Goal: Information Seeking & Learning: Find specific fact

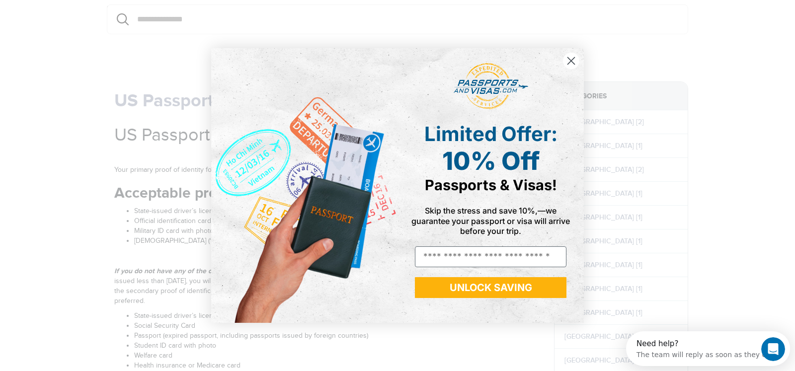
click at [569, 61] on circle "Close dialog" at bounding box center [571, 61] width 16 height 16
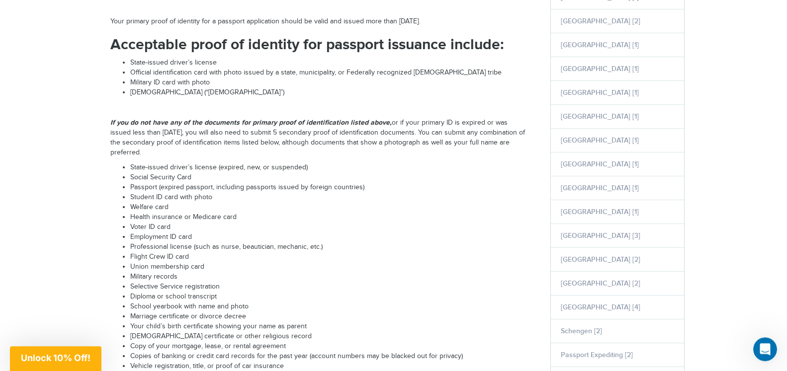
scroll to position [285, 0]
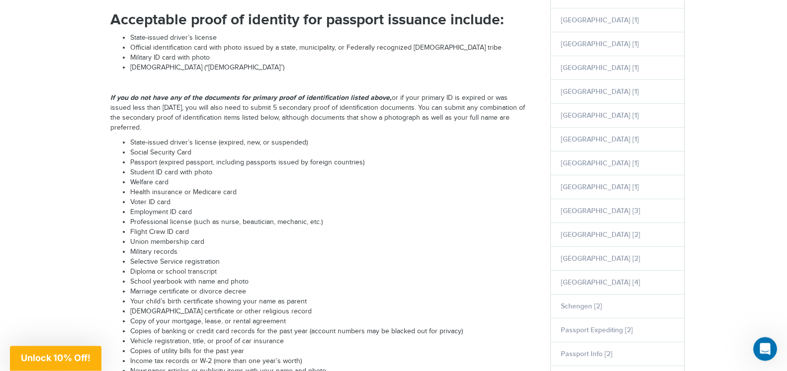
drag, startPoint x: 130, startPoint y: 199, endPoint x: 215, endPoint y: 194, distance: 85.1
click at [215, 194] on li "Health insurance or Medicare card" at bounding box center [329, 193] width 398 height 10
drag, startPoint x: 217, startPoint y: 197, endPoint x: 121, endPoint y: 196, distance: 96.4
click at [121, 196] on ul "State-issued driver’s license (expired, new, or suspended) Social Security Card…" at bounding box center [318, 257] width 417 height 239
click at [297, 198] on li "Health insurance or Medicare card" at bounding box center [329, 193] width 398 height 10
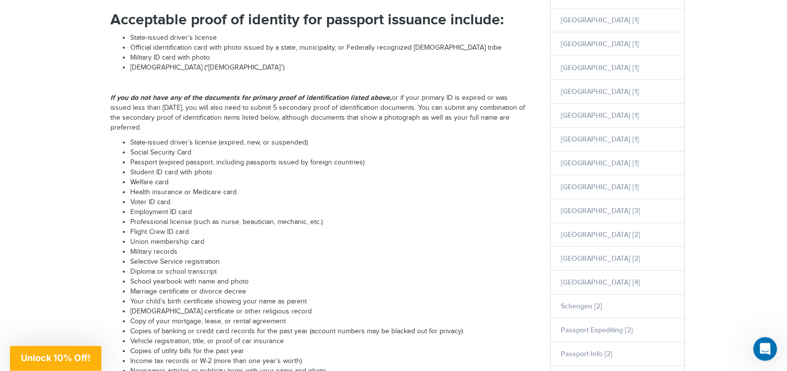
click at [319, 167] on li "Passport (expired passport, including passports issued by foreign countries)" at bounding box center [329, 163] width 398 height 10
drag, startPoint x: 195, startPoint y: 117, endPoint x: 204, endPoint y: 117, distance: 8.9
click at [196, 117] on p "If you do not have any of the documents for primary proof of identification lis…" at bounding box center [318, 113] width 417 height 40
click at [387, 161] on li "Passport (expired passport, including passports issued by foreign countries)" at bounding box center [329, 163] width 398 height 10
click at [302, 61] on li "Military ID card with photo" at bounding box center [329, 58] width 398 height 10
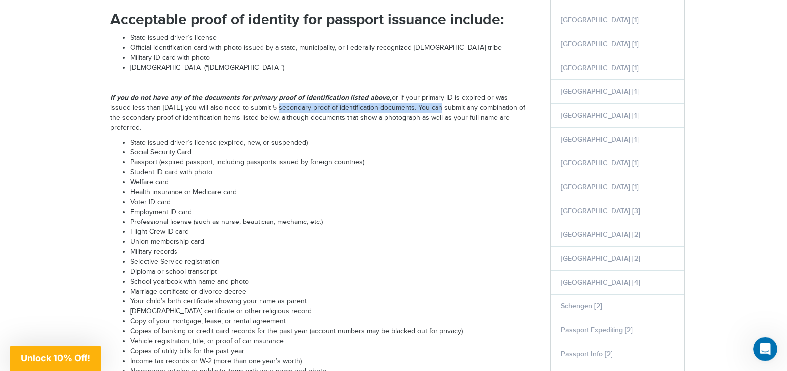
drag, startPoint x: 252, startPoint y: 112, endPoint x: 415, endPoint y: 110, distance: 162.5
click at [415, 110] on p "If you do not have any of the documents for primary proof of identification lis…" at bounding box center [318, 113] width 417 height 40
click at [379, 184] on li "Welfare card" at bounding box center [329, 183] width 398 height 10
click at [138, 208] on li "Voter ID card" at bounding box center [329, 203] width 398 height 10
click at [263, 257] on li "Military records" at bounding box center [329, 252] width 398 height 10
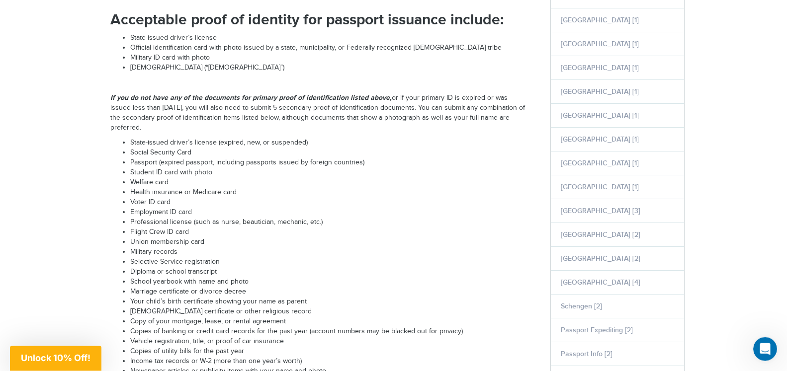
click at [276, 287] on li "School yearbook with name and photo" at bounding box center [329, 282] width 398 height 10
click at [276, 297] on li "Marriage certificate or divorce decree" at bounding box center [329, 292] width 398 height 10
click at [332, 317] on li "[DEMOGRAPHIC_DATA] certificate or other religious record" at bounding box center [329, 312] width 398 height 10
drag, startPoint x: 129, startPoint y: 332, endPoint x: 269, endPoint y: 330, distance: 140.1
click at [249, 339] on ul "State-issued driver’s license (expired, new, or suspended) Social Security Card…" at bounding box center [318, 257] width 417 height 239
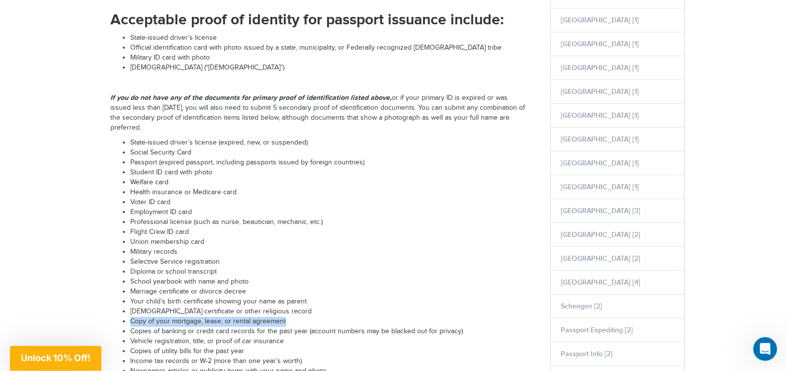
drag, startPoint x: 286, startPoint y: 333, endPoint x: 114, endPoint y: 334, distance: 171.9
click at [114, 334] on ul "State-issued driver’s license (expired, new, or suspended) Social Security Card…" at bounding box center [318, 257] width 417 height 239
drag, startPoint x: 131, startPoint y: 346, endPoint x: 221, endPoint y: 346, distance: 90.4
click at [221, 337] on li "Copies of banking or credit card records for the past year (account numbers may…" at bounding box center [329, 332] width 398 height 10
drag, startPoint x: 215, startPoint y: 356, endPoint x: 282, endPoint y: 352, distance: 67.2
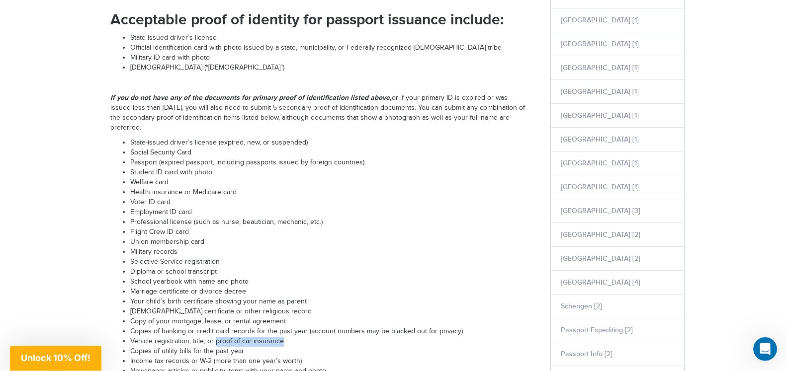
click at [282, 347] on li "Vehicle registration, title, or proof of car insurance" at bounding box center [329, 342] width 398 height 10
click at [132, 327] on li "Copy of your mortgage, lease, or rental agreement" at bounding box center [329, 322] width 398 height 10
drag, startPoint x: 131, startPoint y: 334, endPoint x: 216, endPoint y: 332, distance: 84.5
click at [216, 327] on li "Copy of your mortgage, lease, or rental agreement" at bounding box center [329, 322] width 398 height 10
drag, startPoint x: 167, startPoint y: 343, endPoint x: 218, endPoint y: 340, distance: 50.2
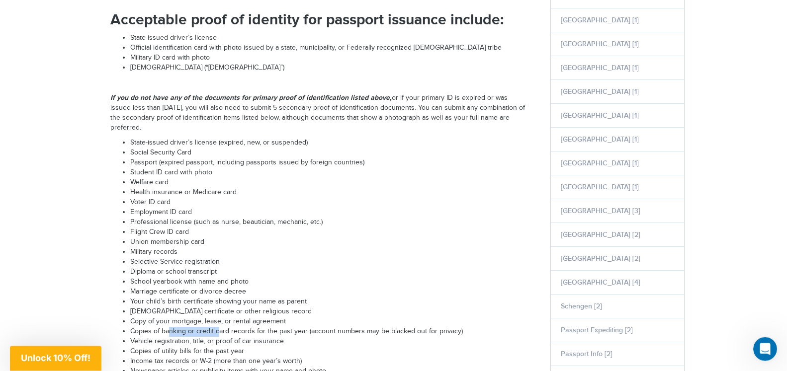
click at [218, 337] on li "Copies of banking or credit card records for the past year (account numbers may…" at bounding box center [329, 332] width 398 height 10
drag, startPoint x: 160, startPoint y: 358, endPoint x: 285, endPoint y: 357, distance: 124.7
click at [285, 347] on li "Vehicle registration, title, or proof of car insurance" at bounding box center [329, 342] width 398 height 10
click at [311, 347] on li "Vehicle registration, title, or proof of car insurance" at bounding box center [329, 342] width 398 height 10
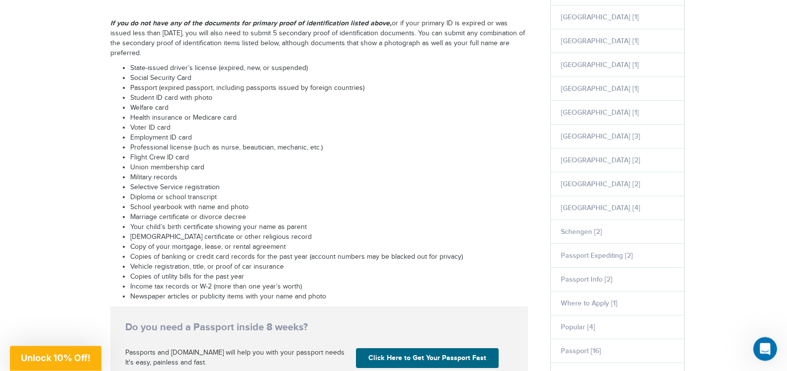
scroll to position [387, 0]
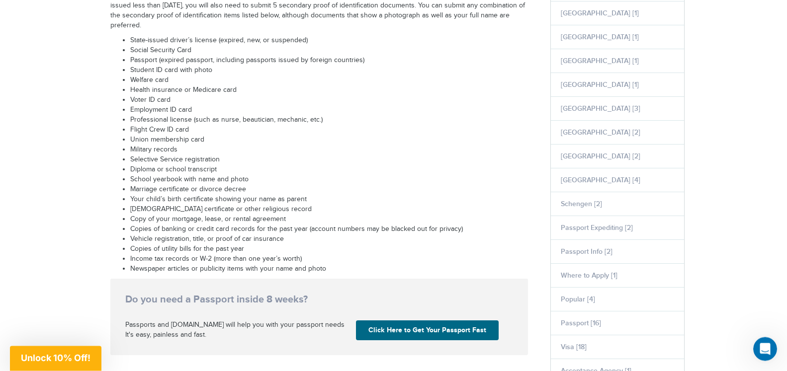
click at [247, 254] on li "Copies of utility bills for the past year" at bounding box center [329, 249] width 398 height 10
drag, startPoint x: 131, startPoint y: 265, endPoint x: 247, endPoint y: 260, distance: 115.9
click at [247, 254] on li "Copies of utility bills for the past year" at bounding box center [329, 249] width 398 height 10
click at [152, 264] on li "Income tax records or W-2 (more than one year’s worth)" at bounding box center [329, 259] width 398 height 10
click at [135, 264] on li "Income tax records or W-2 (more than one year’s worth)" at bounding box center [329, 259] width 398 height 10
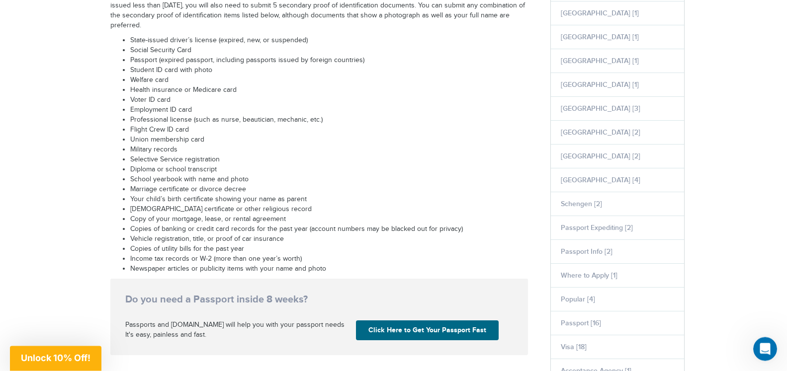
click at [167, 254] on li "Copies of utility bills for the past year" at bounding box center [329, 249] width 398 height 10
click at [164, 244] on li "Vehicle registration, title, or proof of car insurance" at bounding box center [329, 240] width 398 height 10
click at [169, 235] on li "Copies of banking or credit card records for the past year (account numbers may…" at bounding box center [329, 230] width 398 height 10
click at [175, 225] on li "Copy of your mortgage, lease, or rental agreement" at bounding box center [329, 220] width 398 height 10
click at [425, 165] on li "Selective Service registration" at bounding box center [329, 160] width 398 height 10
